Goal: Task Accomplishment & Management: Use online tool/utility

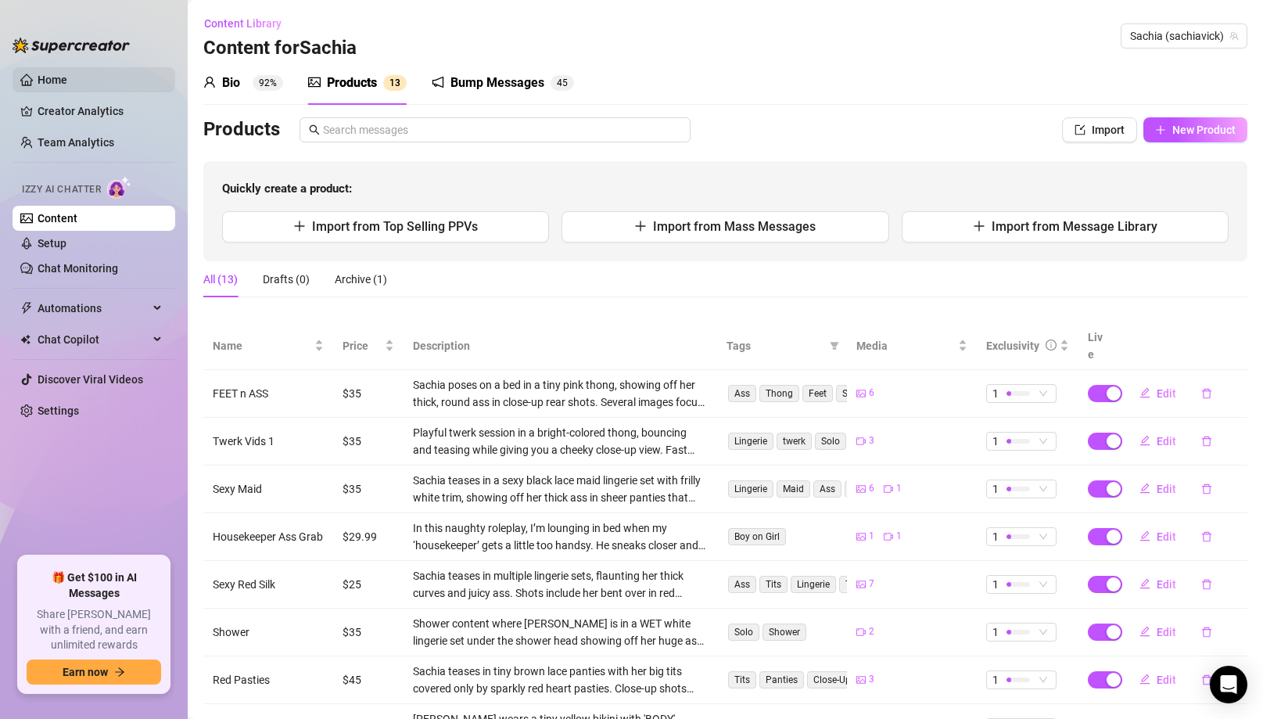
scroll to position [201, 0]
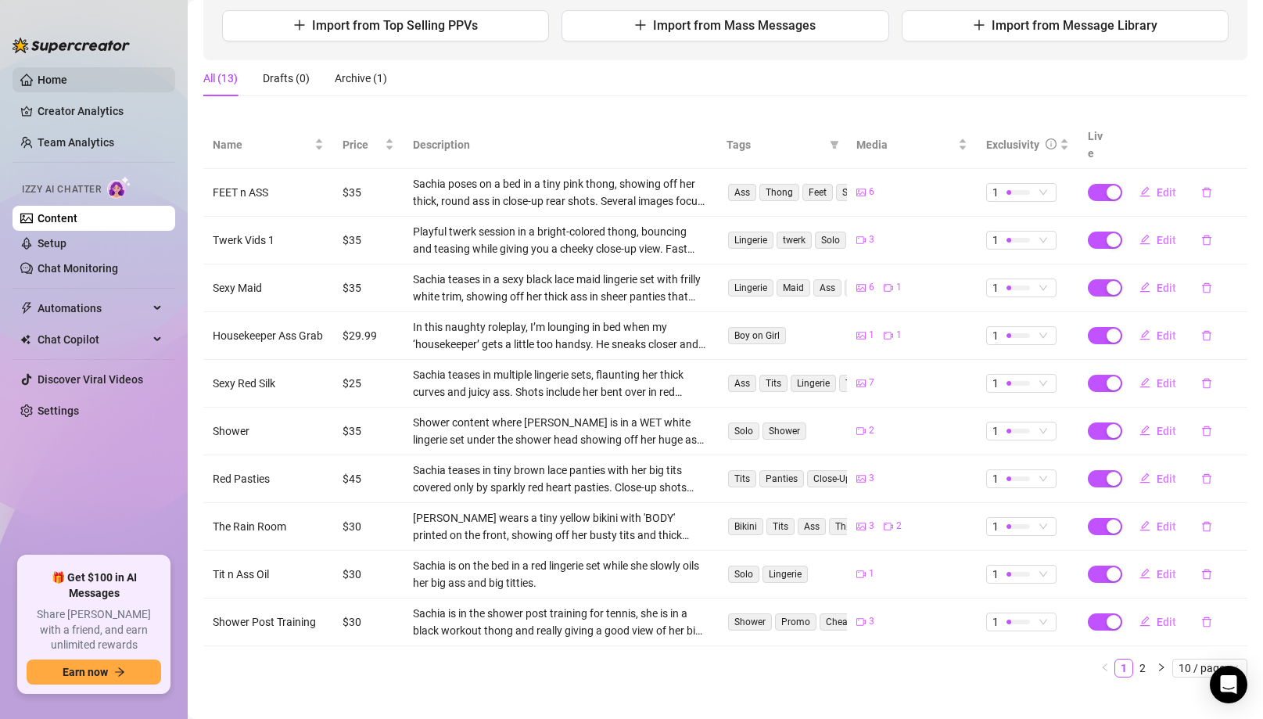
click at [67, 86] on link "Home" at bounding box center [53, 80] width 30 height 13
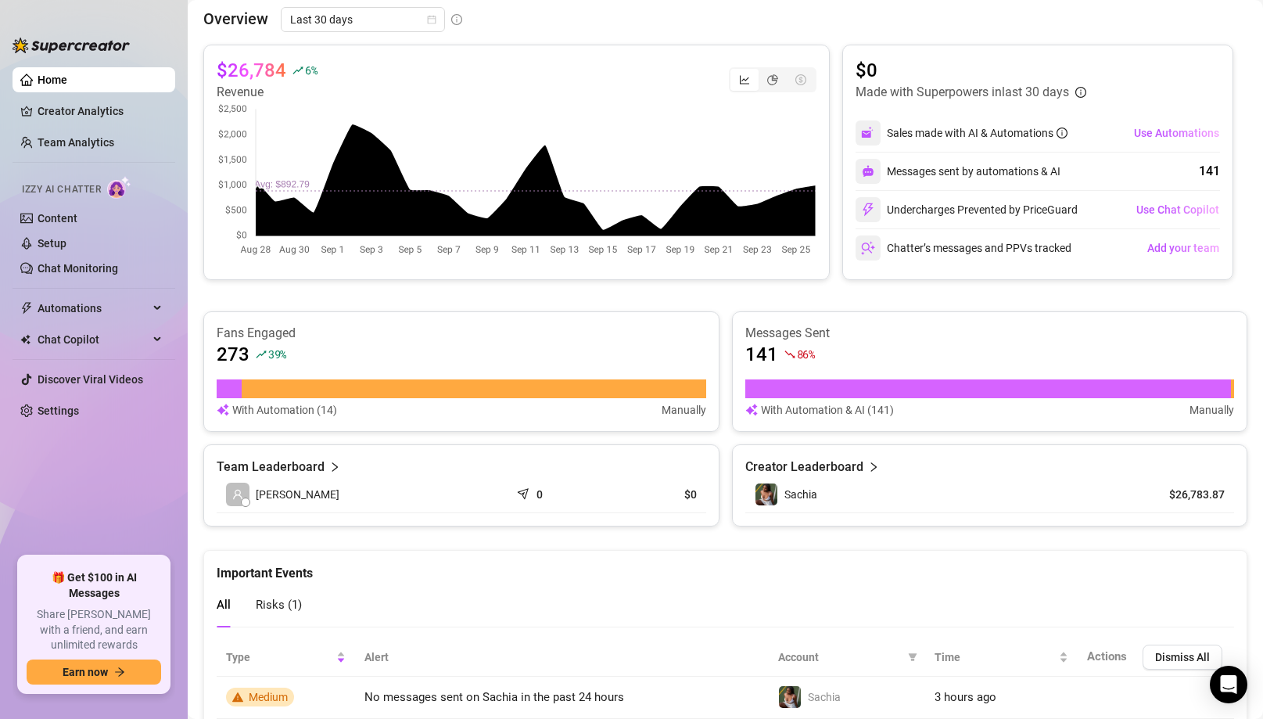
scroll to position [296, 0]
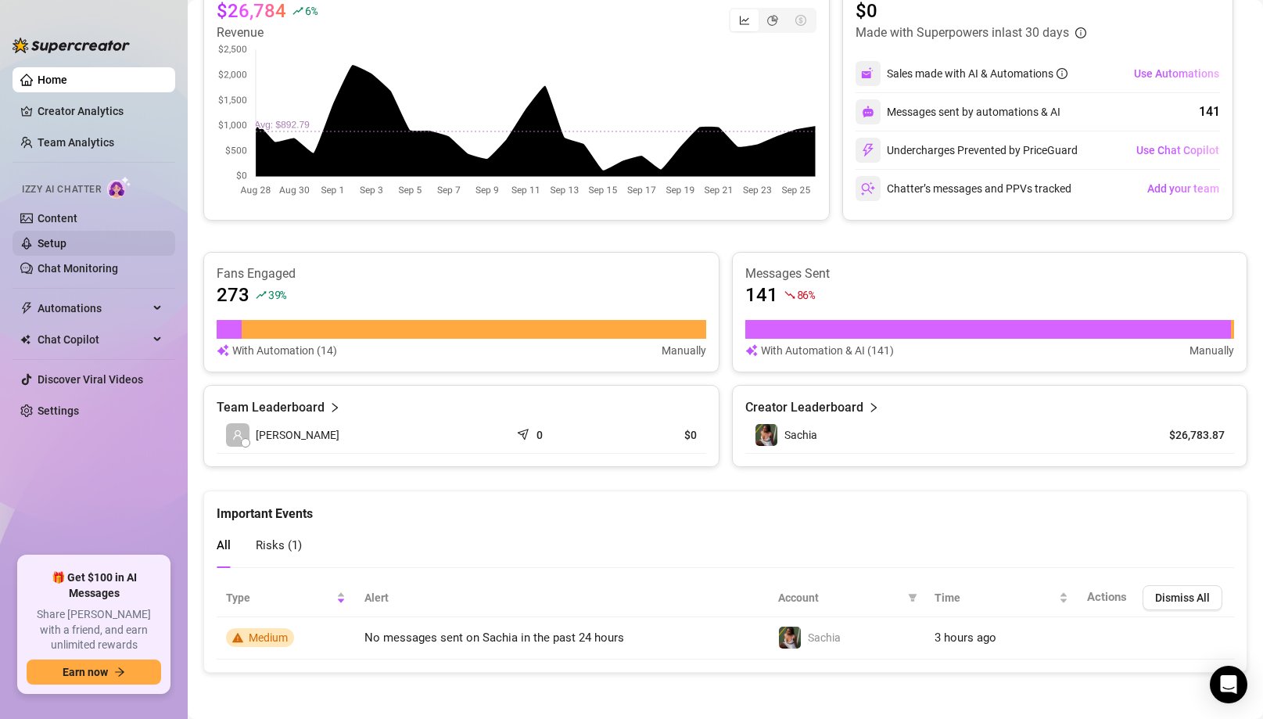
click at [59, 242] on link "Setup" at bounding box center [52, 243] width 29 height 13
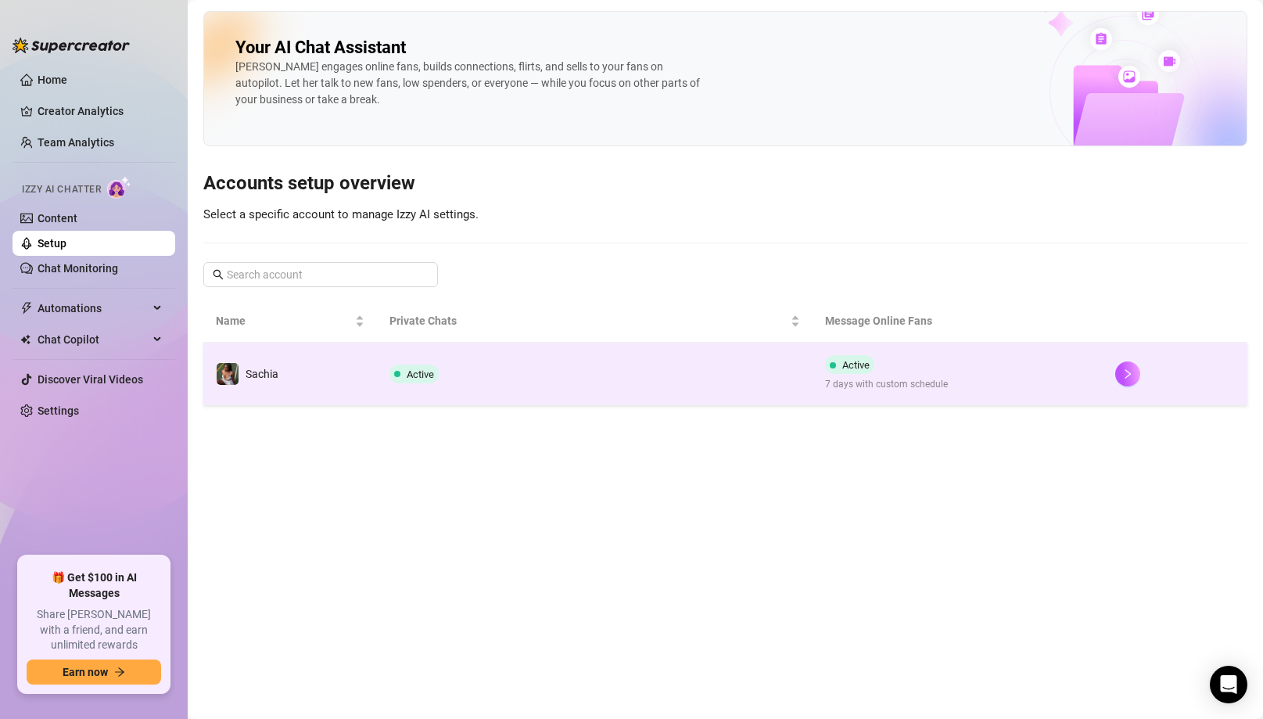
click at [353, 368] on td "Sachia" at bounding box center [290, 374] width 174 height 63
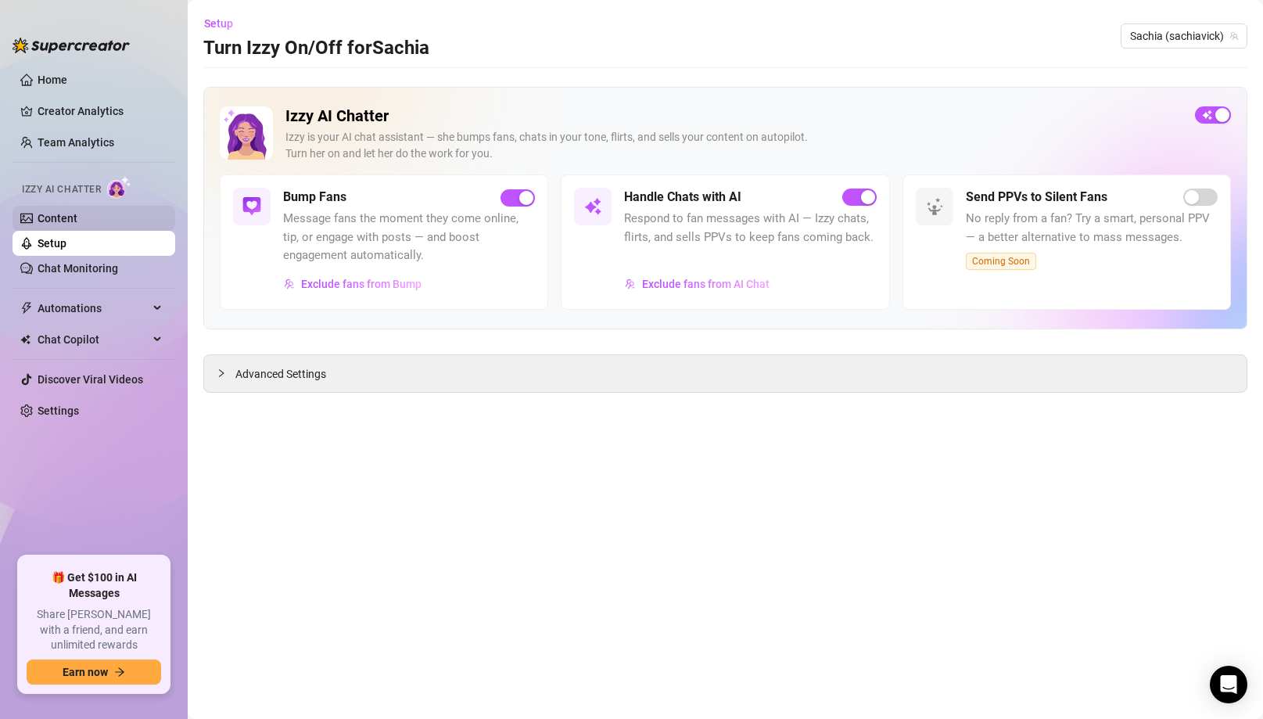
click at [57, 221] on link "Content" at bounding box center [58, 218] width 40 height 13
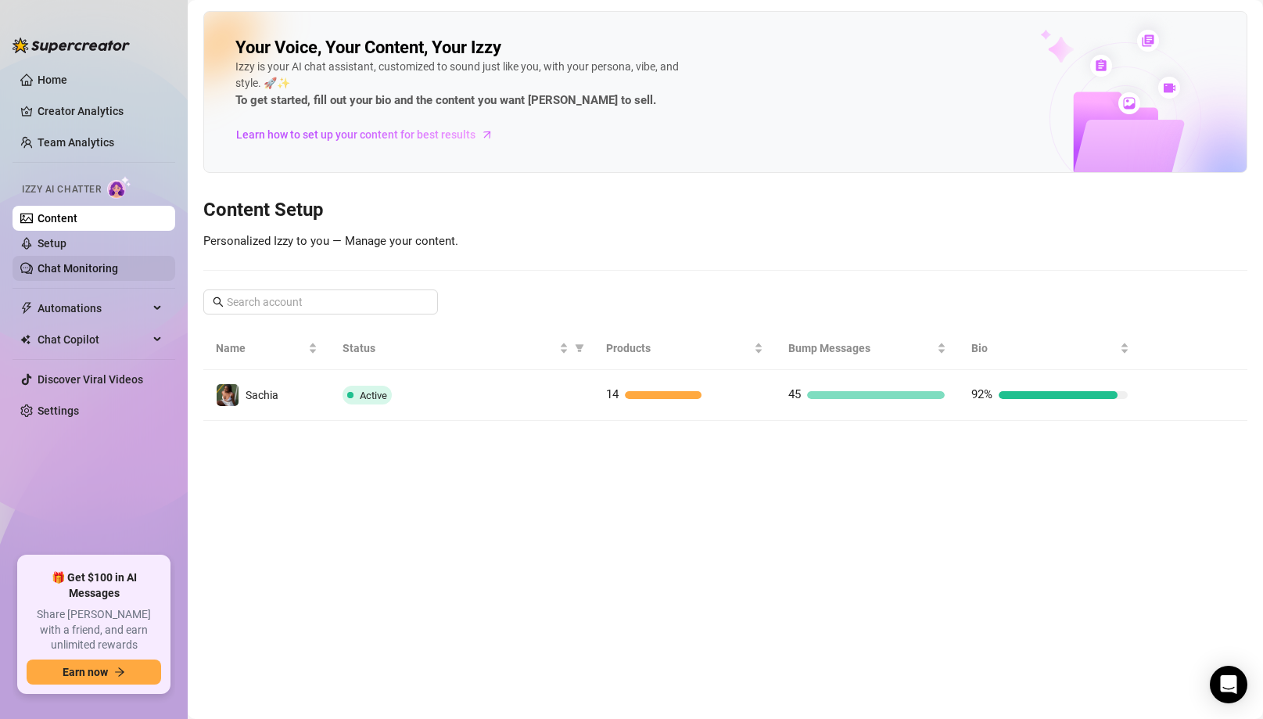
click at [70, 268] on link "Chat Monitoring" at bounding box center [78, 268] width 81 height 13
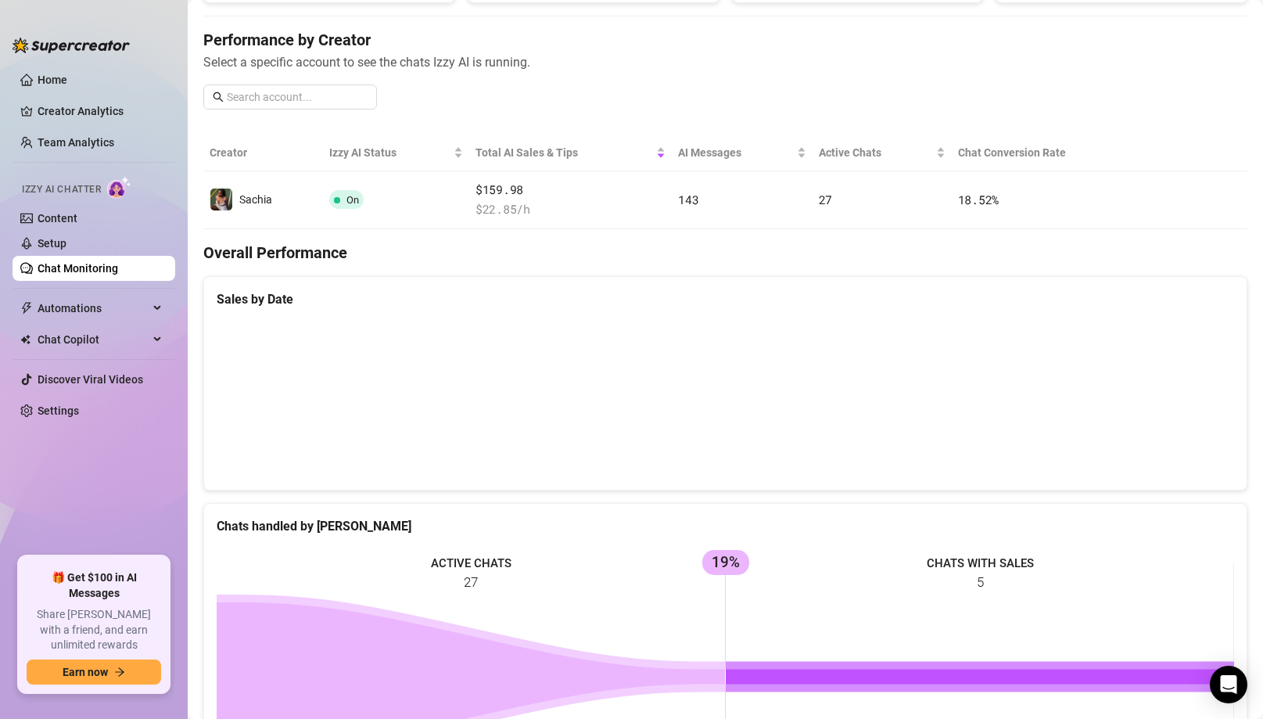
scroll to position [167, 0]
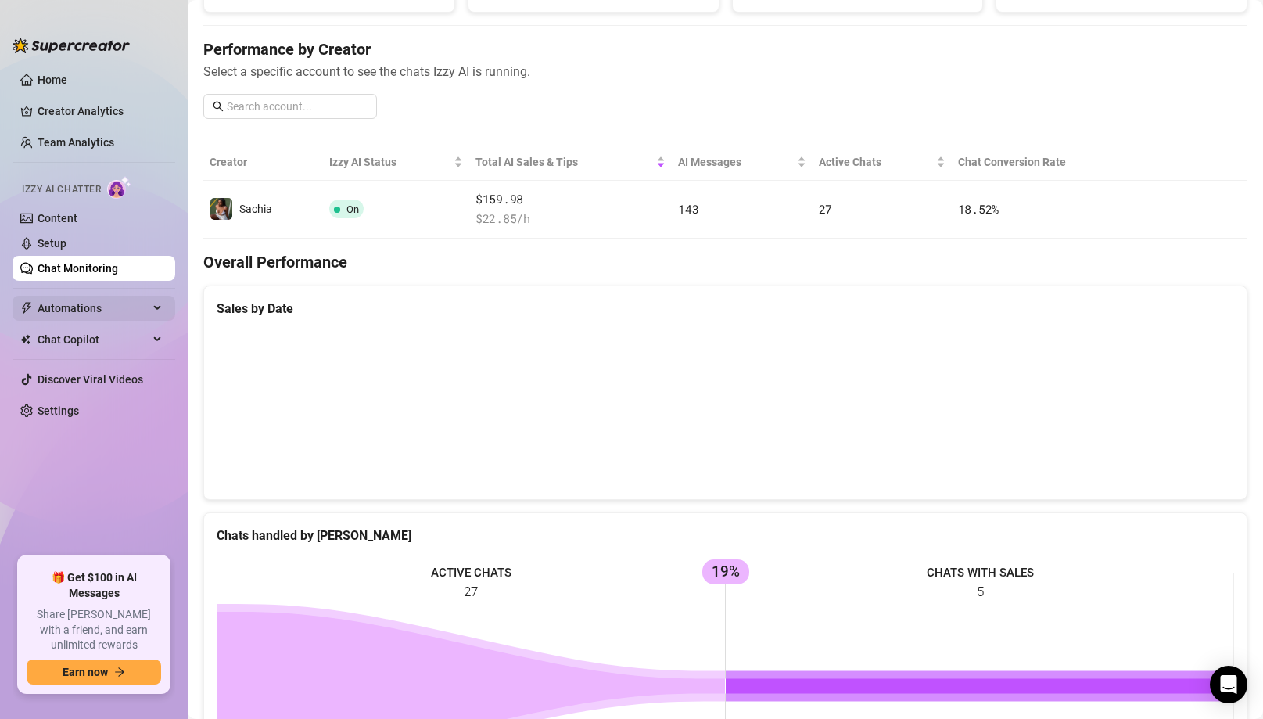
click at [114, 314] on span "Automations" at bounding box center [93, 308] width 111 height 25
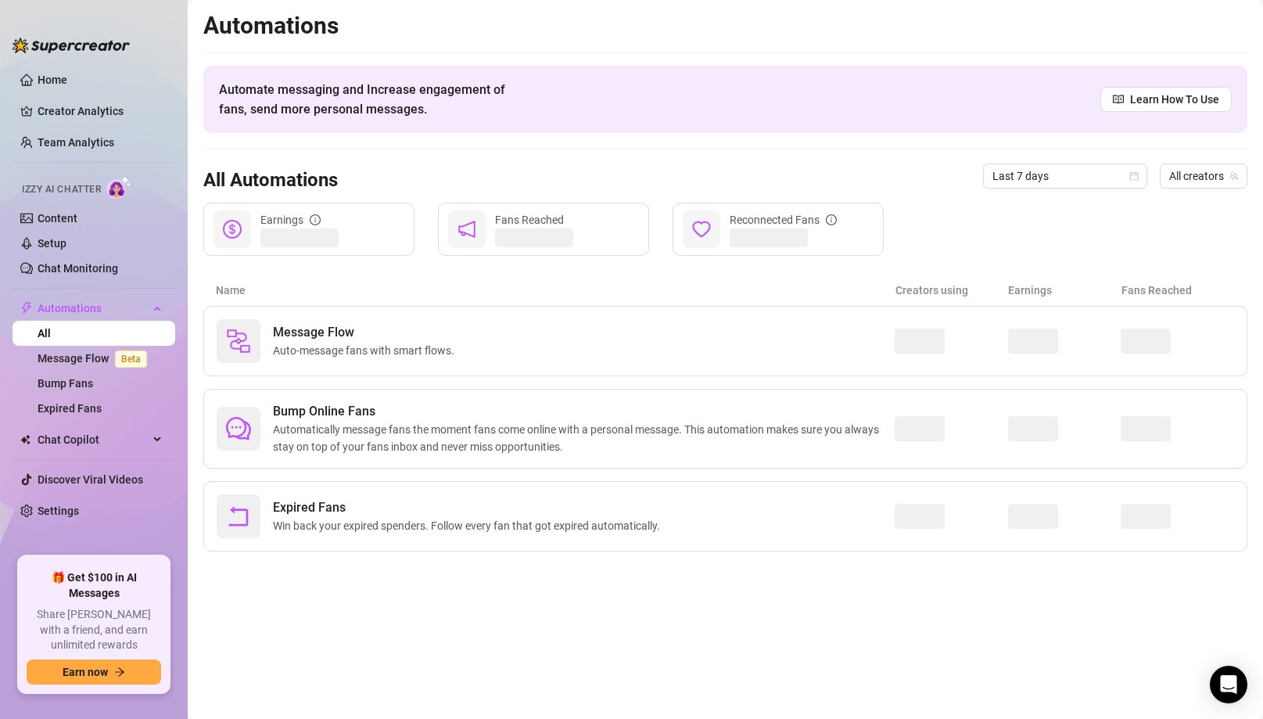
click at [84, 452] on ul "Home Creator Analytics Team Analytics Izzy AI Chatter Content Setup Chat Monito…" at bounding box center [94, 305] width 163 height 489
click at [77, 425] on ul "Home Creator Analytics Team Analytics Izzy AI Chatter Content Setup Chat Monito…" at bounding box center [94, 305] width 163 height 489
click at [77, 440] on span "Chat Copilot" at bounding box center [93, 439] width 111 height 25
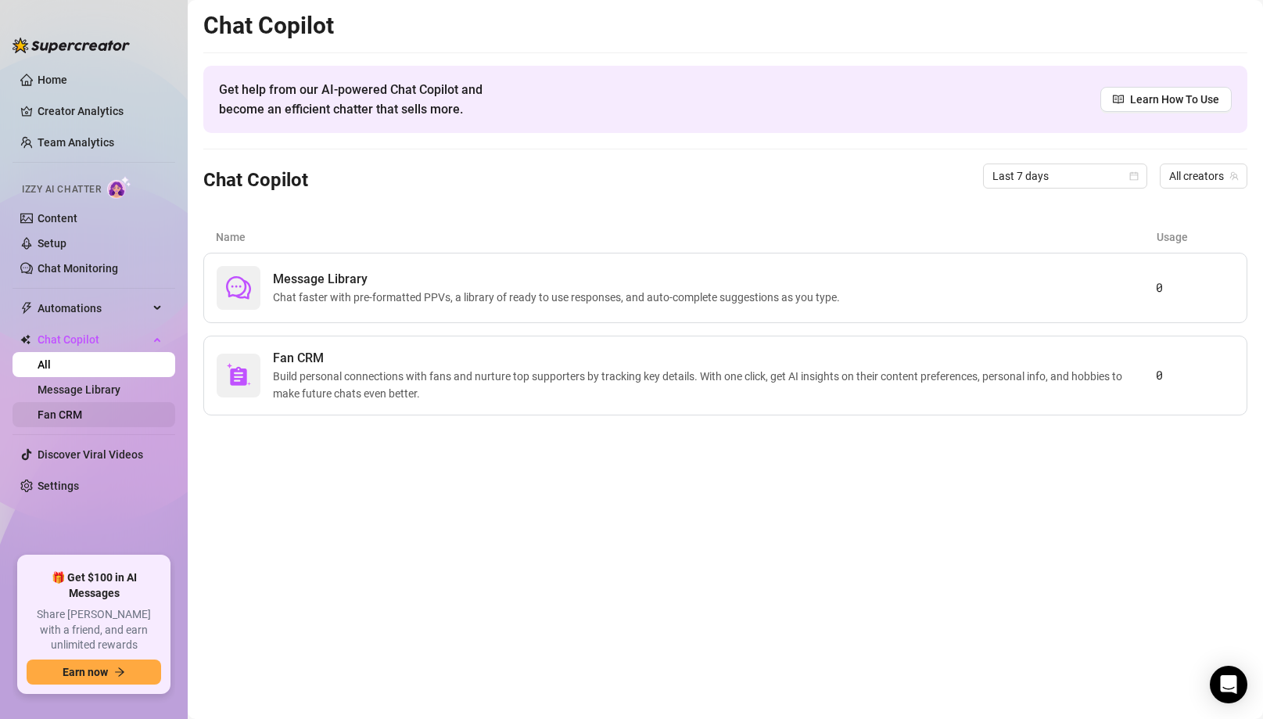
click at [77, 408] on link "Fan CRM" at bounding box center [60, 414] width 45 height 13
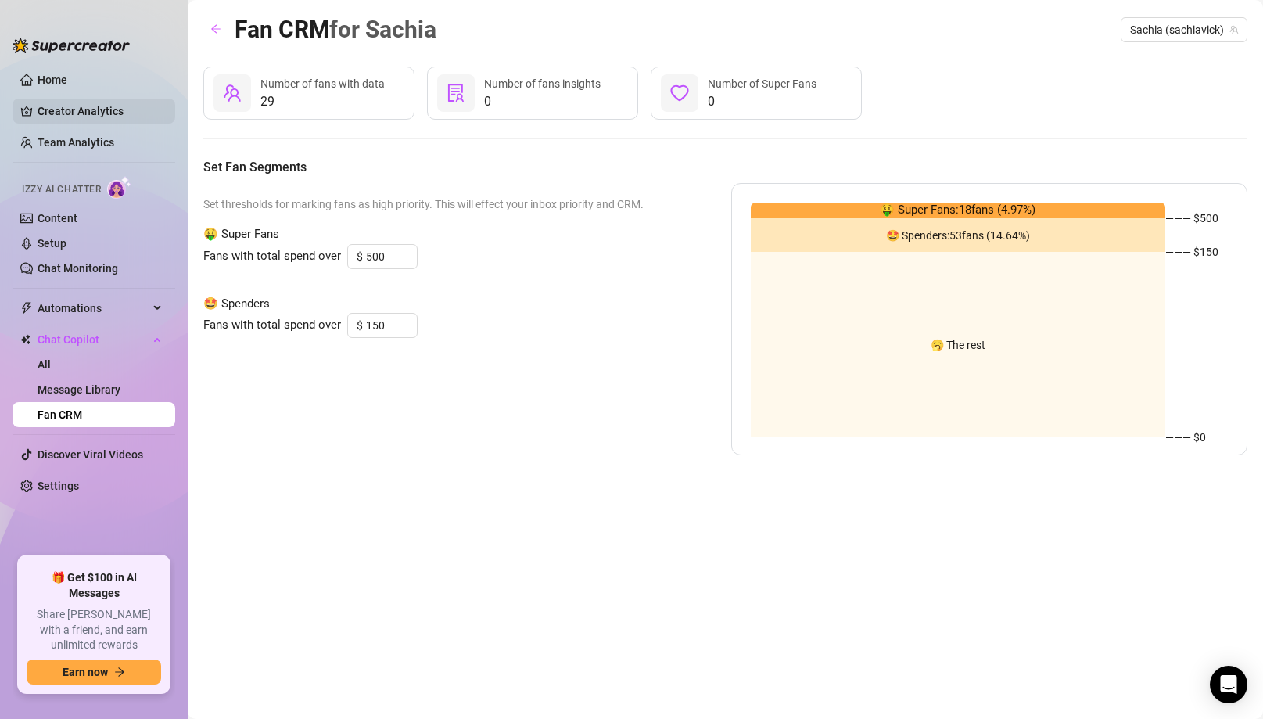
click at [57, 115] on link "Creator Analytics" at bounding box center [100, 111] width 125 height 25
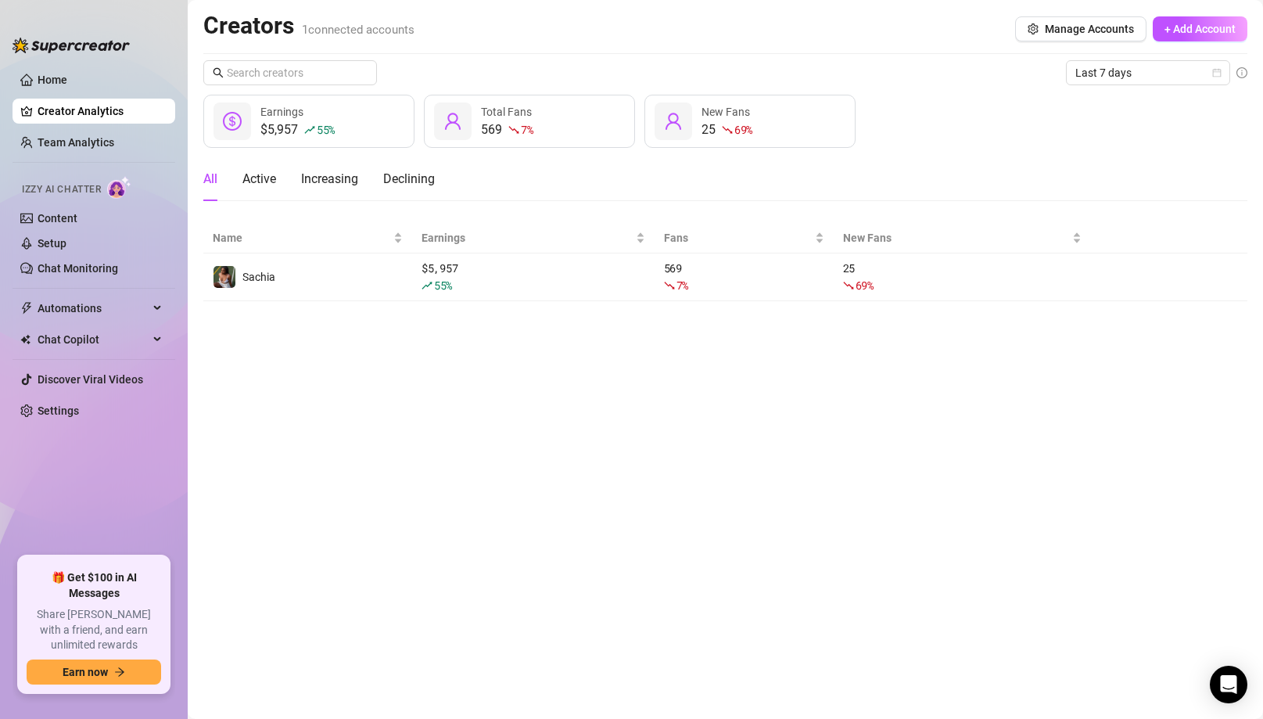
click at [726, 119] on div "New Fans" at bounding box center [726, 111] width 48 height 17
click at [709, 109] on span "New Fans" at bounding box center [726, 112] width 48 height 13
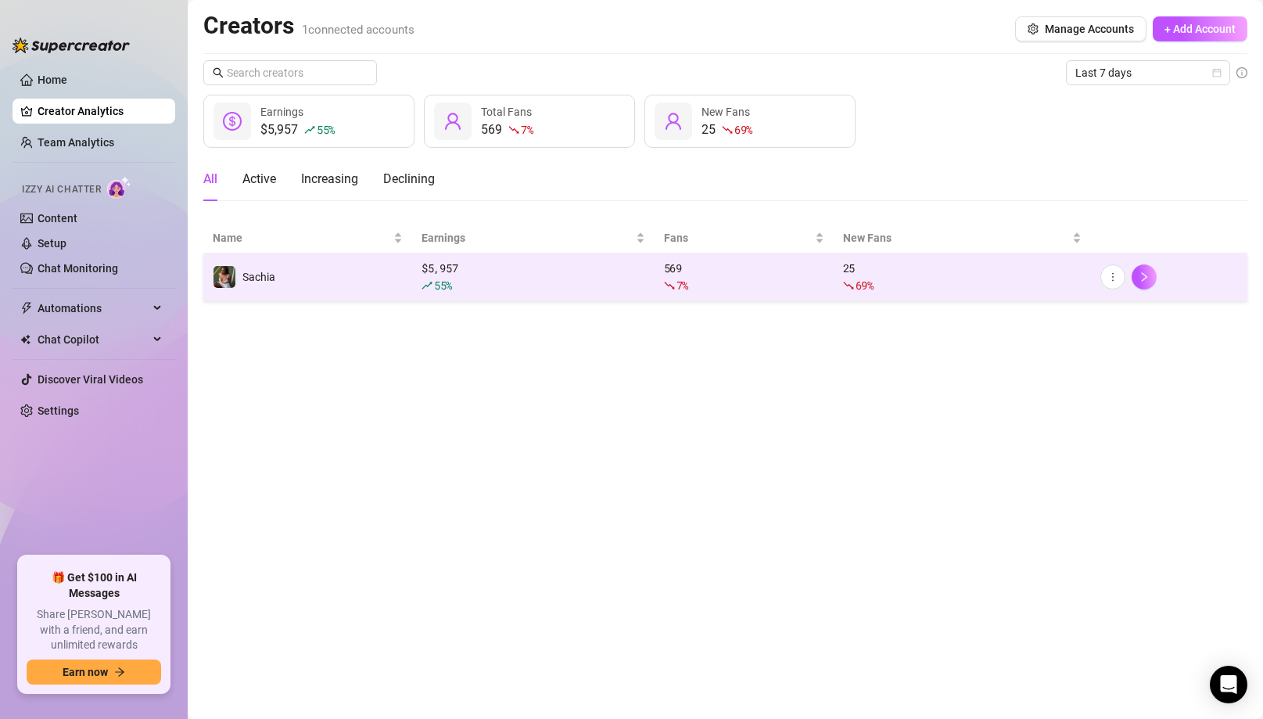
click at [346, 279] on td "Sachia" at bounding box center [307, 277] width 209 height 48
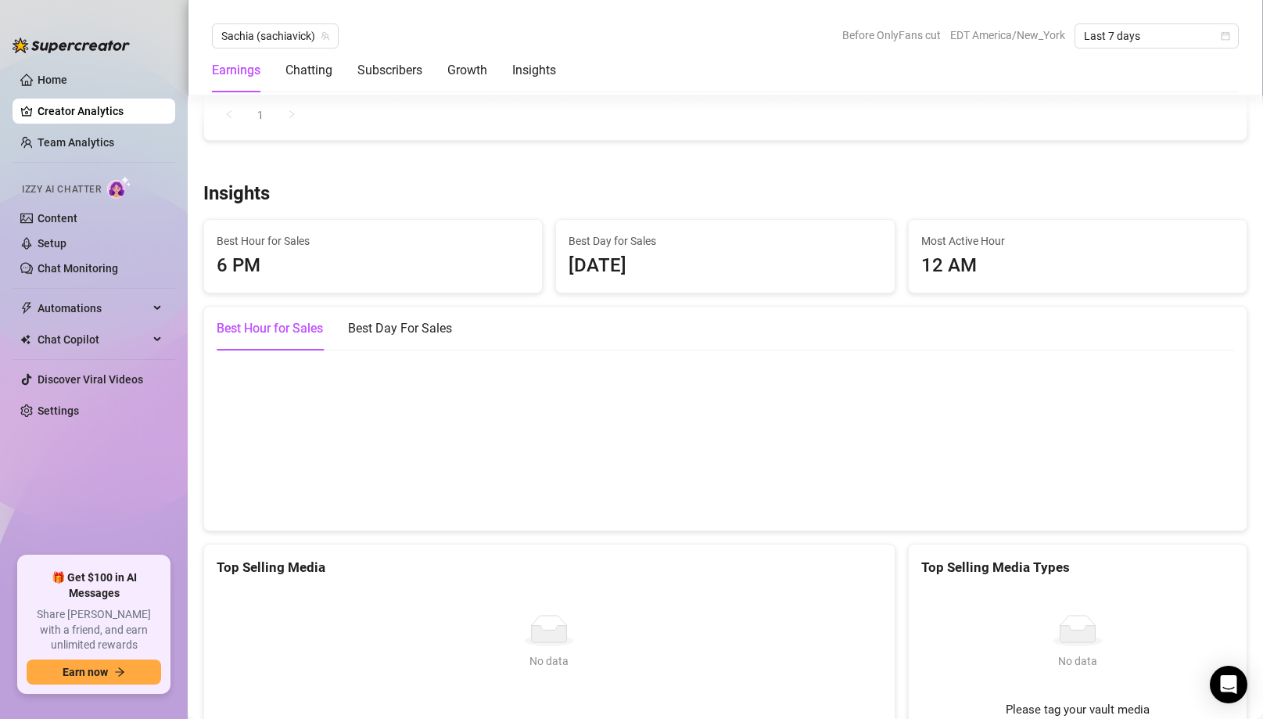
scroll to position [2131, 0]
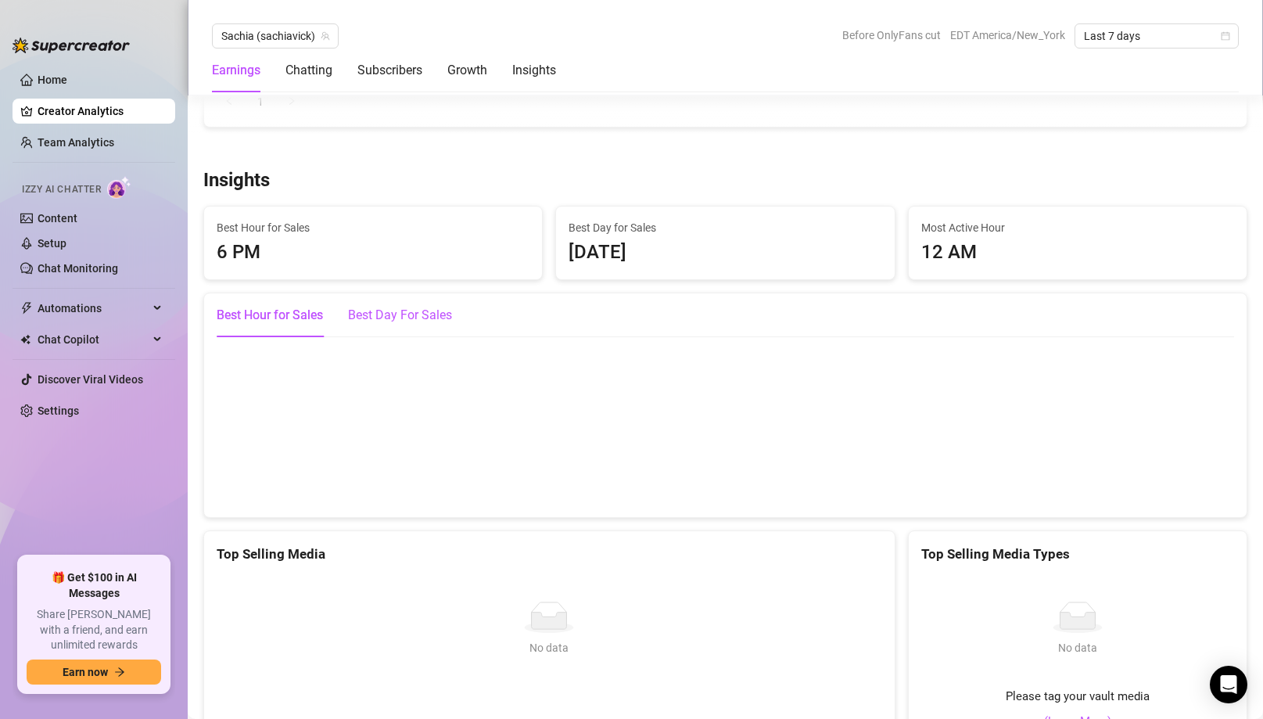
click at [385, 306] on div "Best Day For Sales" at bounding box center [400, 315] width 104 height 19
click at [272, 306] on div "Best Hour for Sales" at bounding box center [270, 315] width 106 height 19
click at [357, 306] on div "Best Day For Sales" at bounding box center [400, 315] width 104 height 19
click at [267, 306] on div "Best Hour for Sales" at bounding box center [270, 315] width 106 height 19
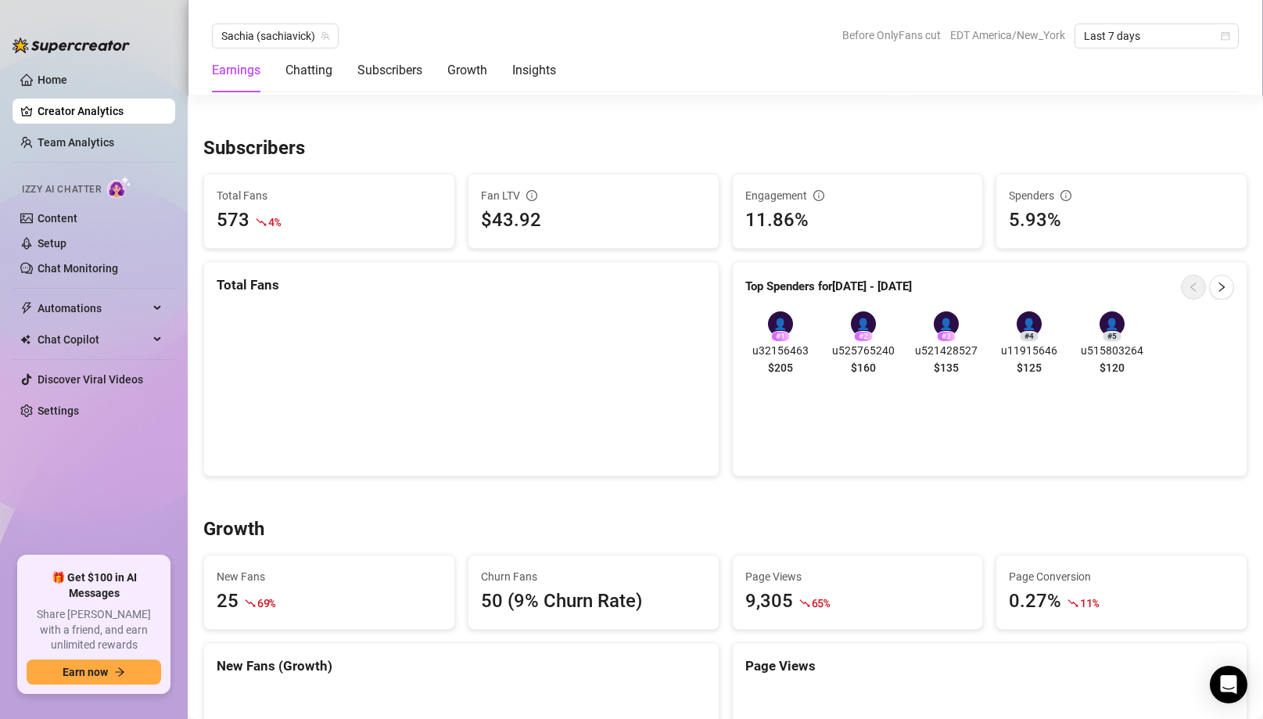
scroll to position [0, 0]
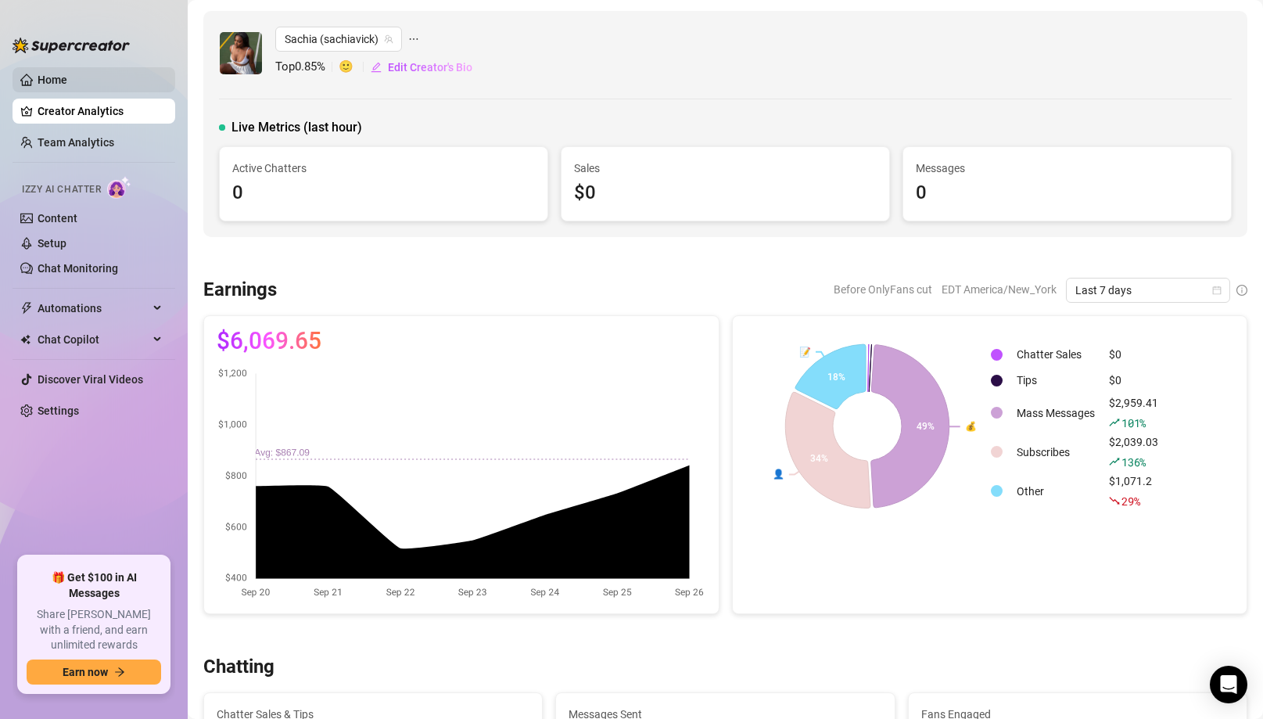
click at [67, 83] on link "Home" at bounding box center [53, 80] width 30 height 13
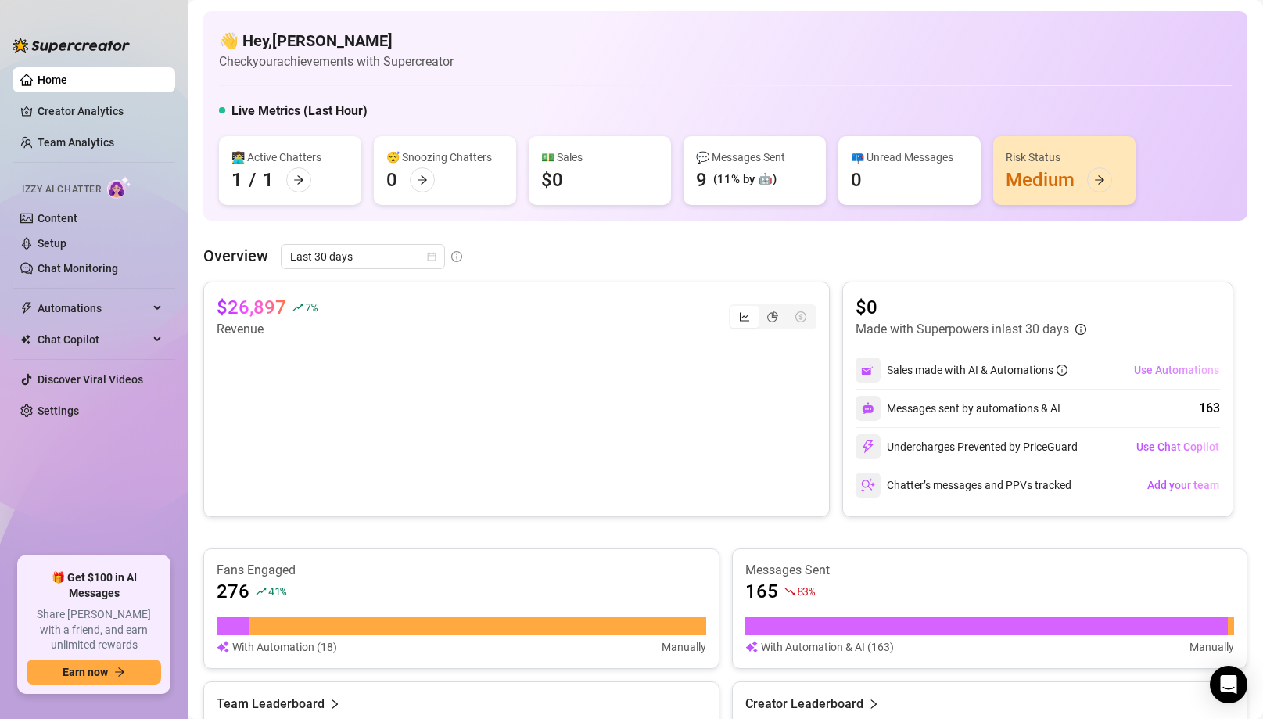
click at [1161, 371] on span "Use Automations" at bounding box center [1176, 370] width 85 height 13
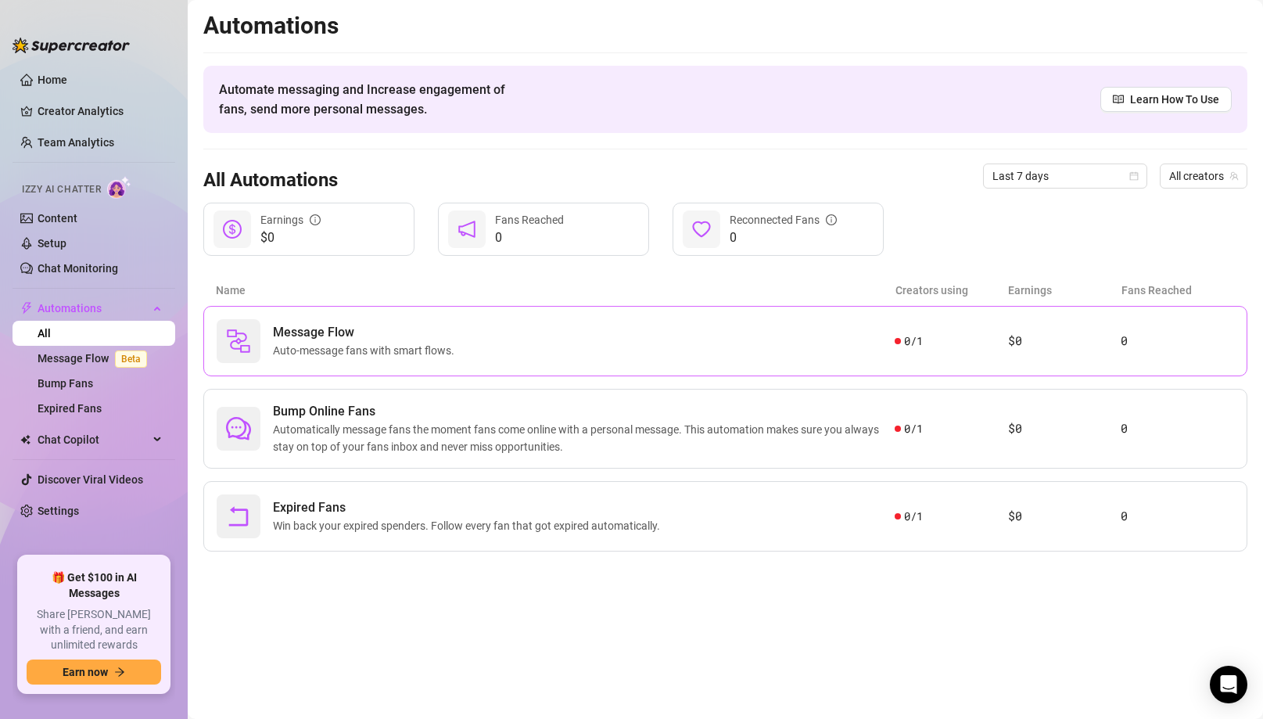
click at [632, 350] on div "Message Flow Auto-message fans with smart flows." at bounding box center [556, 341] width 678 height 44
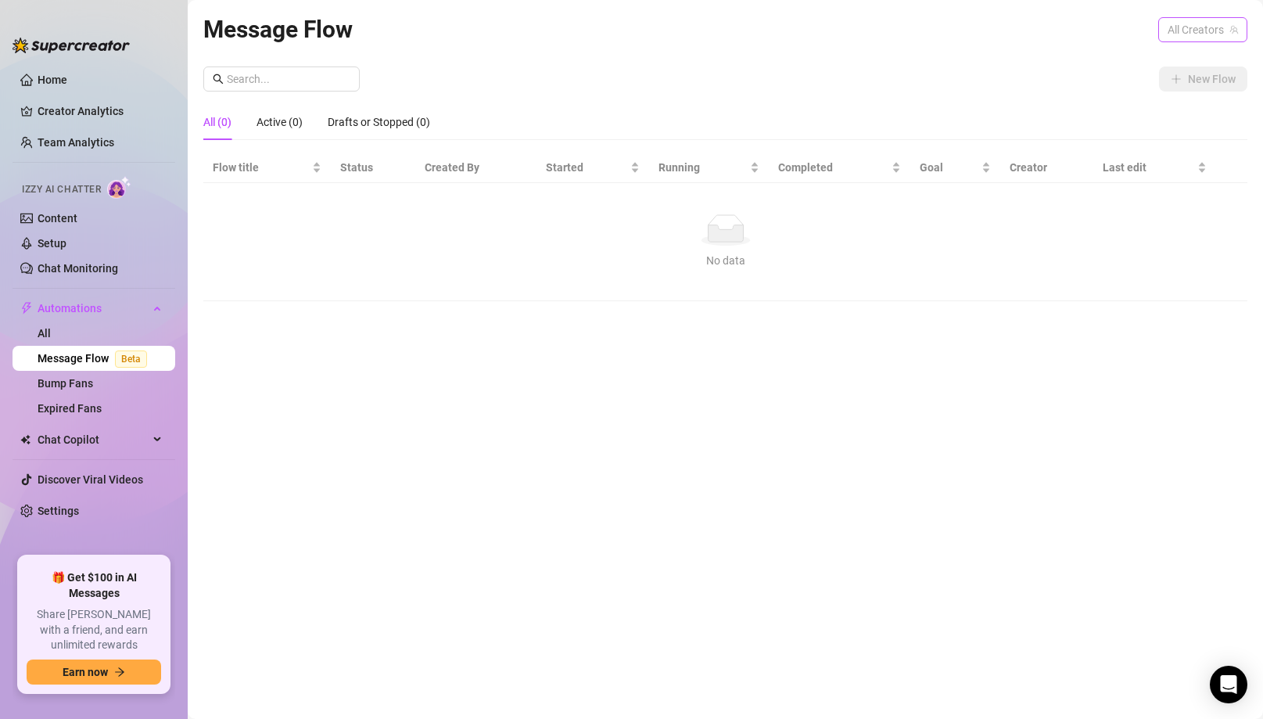
click at [1222, 27] on span "All Creators" at bounding box center [1203, 29] width 70 height 23
click at [1126, 84] on img at bounding box center [1121, 86] width 17 height 17
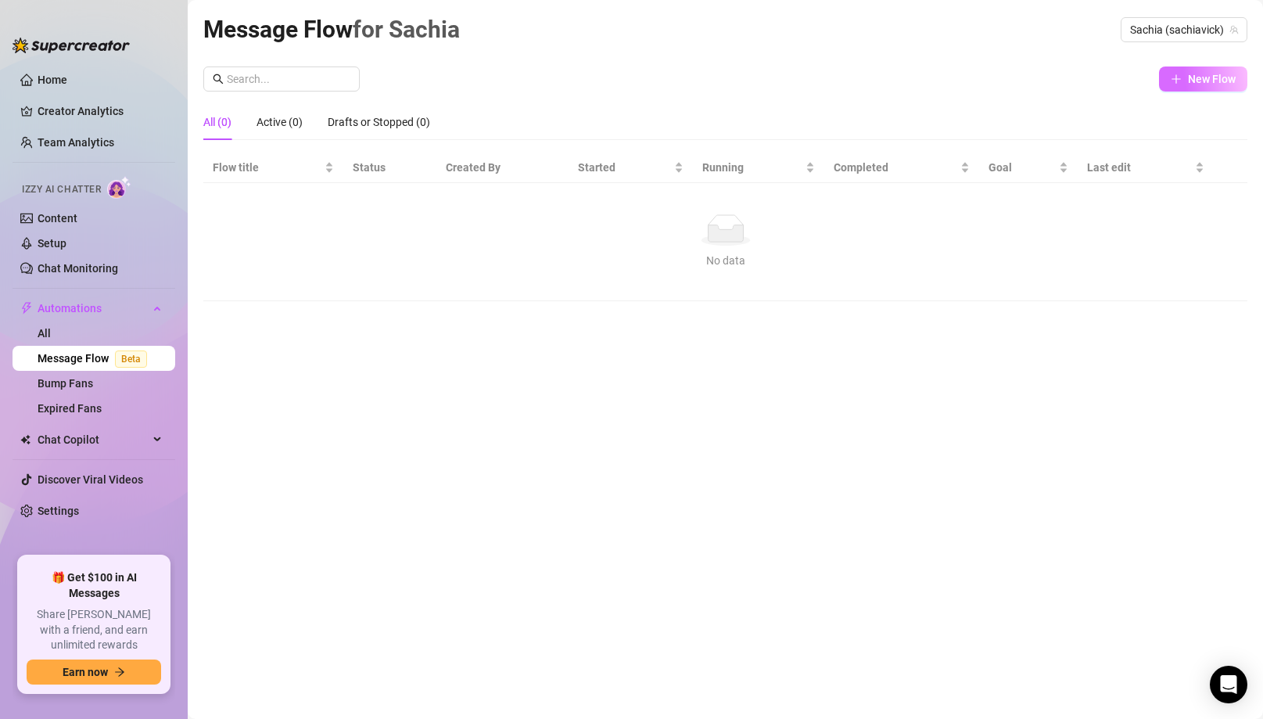
click at [1191, 74] on span "New Flow" at bounding box center [1212, 79] width 48 height 13
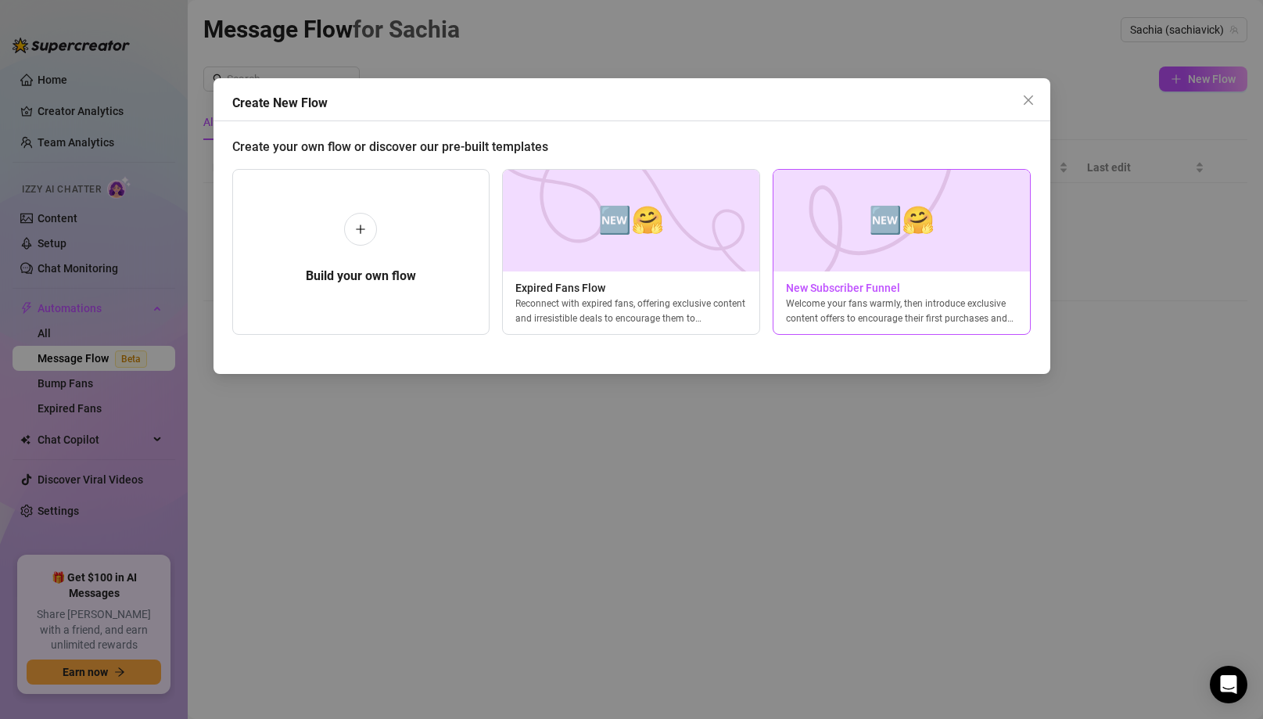
click at [888, 258] on img at bounding box center [902, 221] width 258 height 102
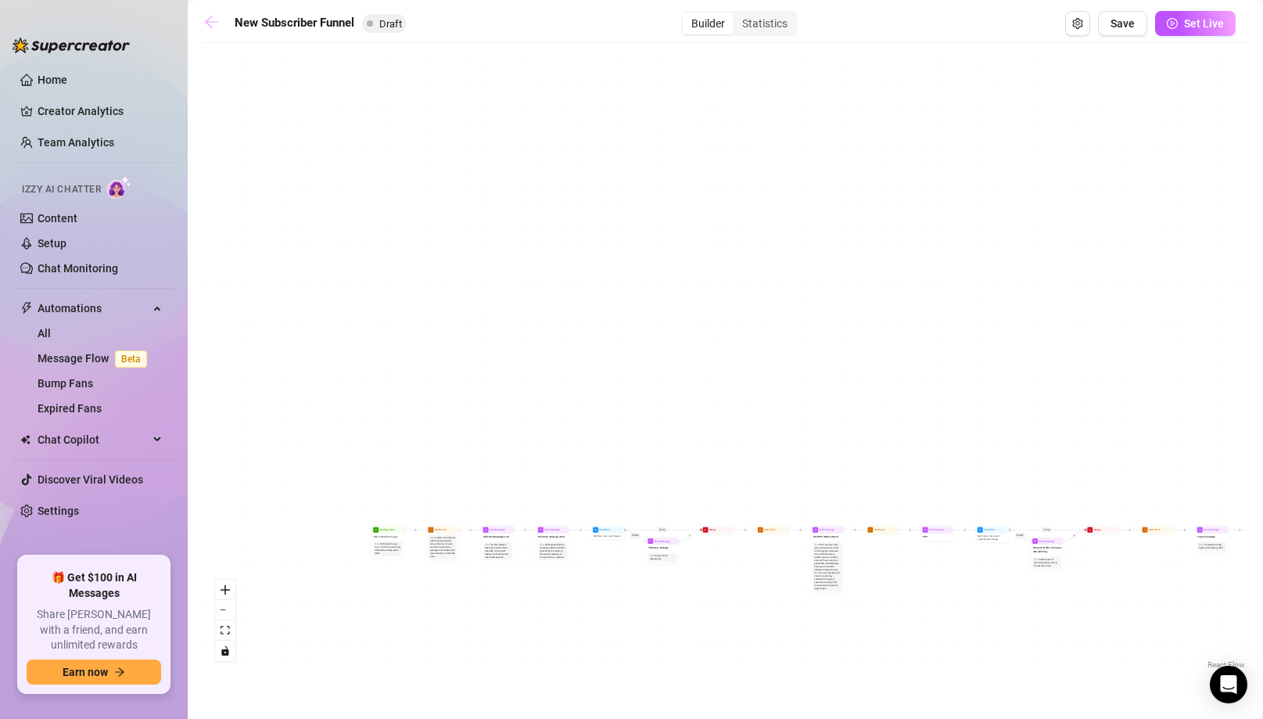
click at [218, 21] on icon "arrow-left" at bounding box center [211, 22] width 16 height 16
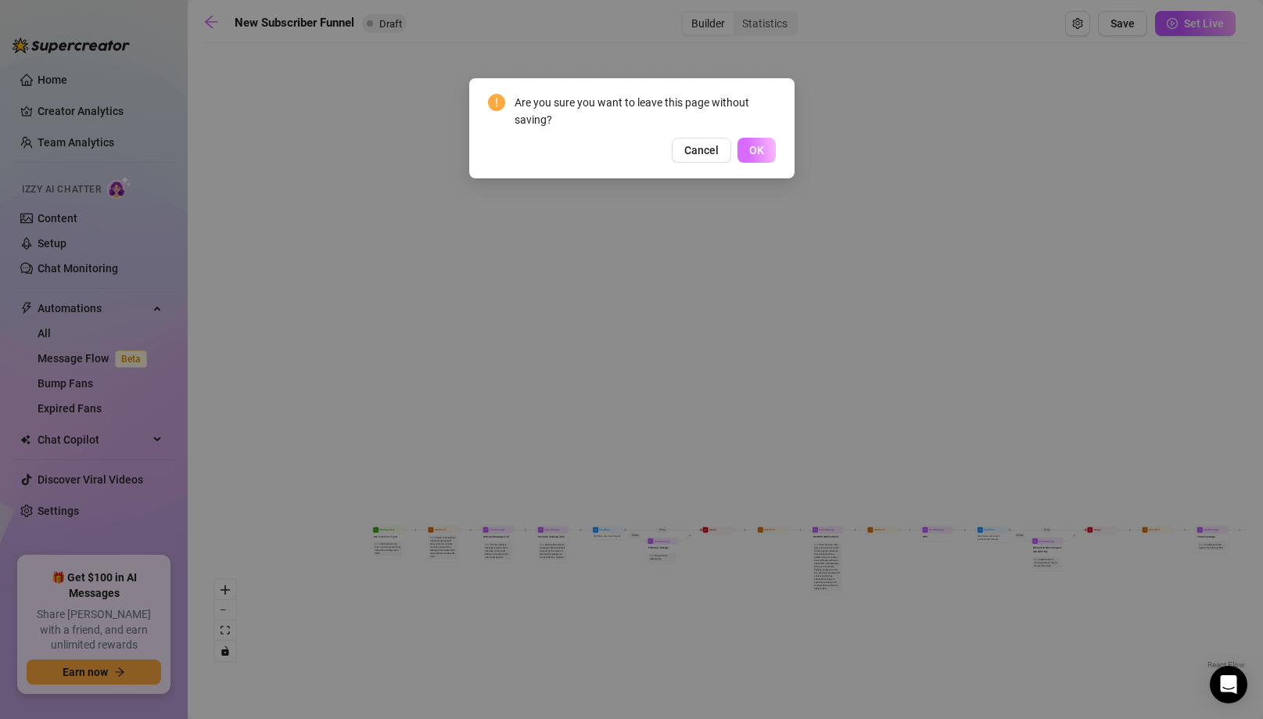
click at [758, 149] on span "OK" at bounding box center [756, 150] width 15 height 13
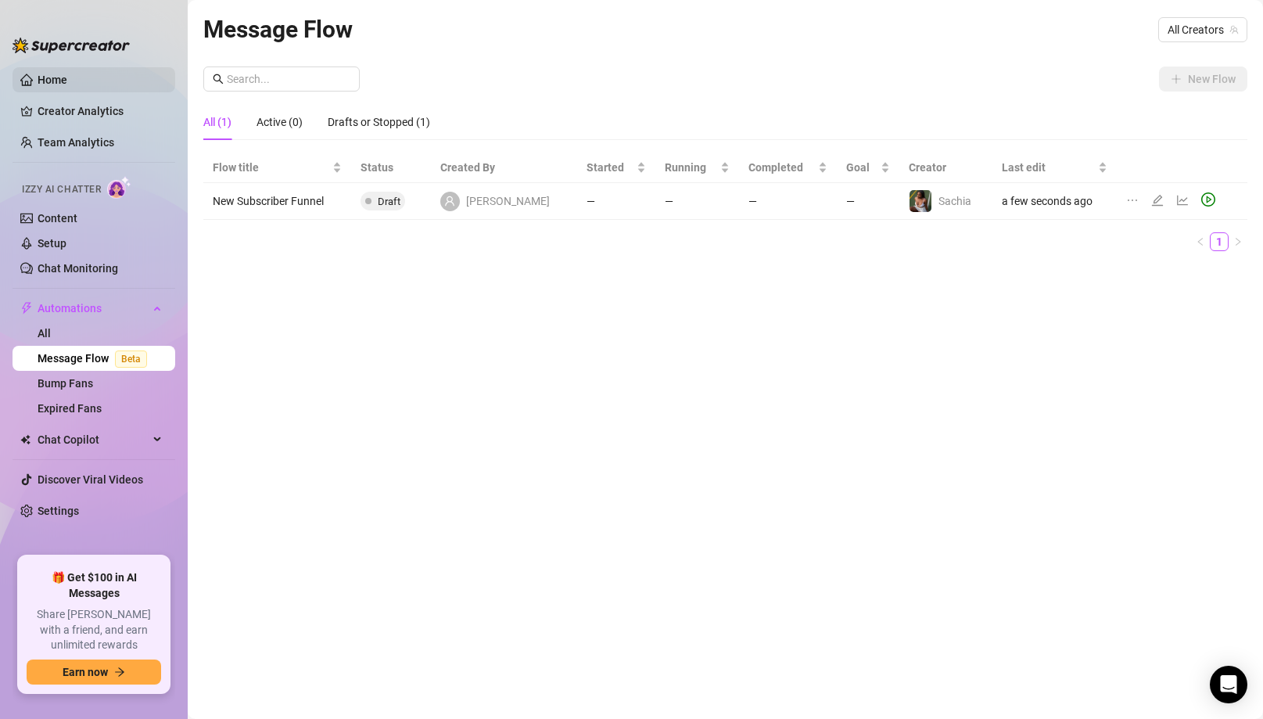
click at [67, 79] on link "Home" at bounding box center [53, 80] width 30 height 13
